Goal: Transaction & Acquisition: Obtain resource

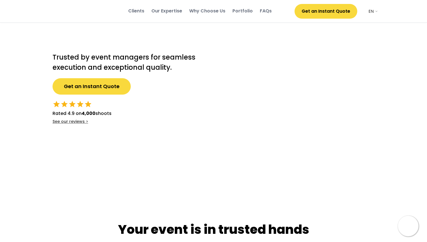
select select ""en""
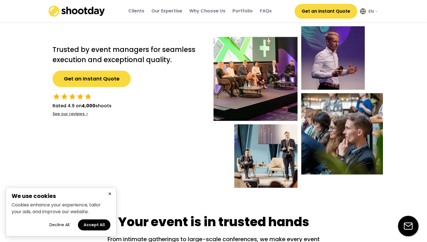
scroll to position [8, 0]
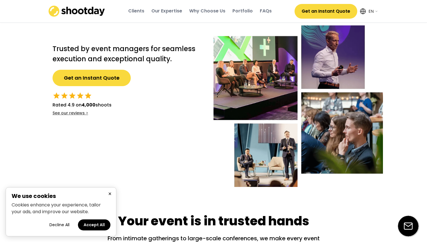
click at [319, 14] on button "Get an Instant Quote" at bounding box center [326, 11] width 63 height 15
